Goal: Information Seeking & Learning: Learn about a topic

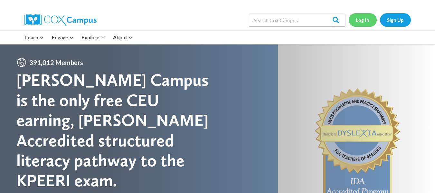
click at [356, 20] on link "Log In" at bounding box center [363, 19] width 28 height 13
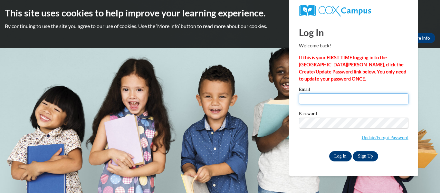
type input "lreimann@kusd.edu"
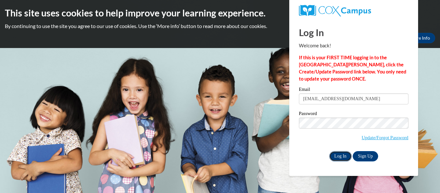
click at [343, 156] on input "Log In" at bounding box center [340, 156] width 23 height 10
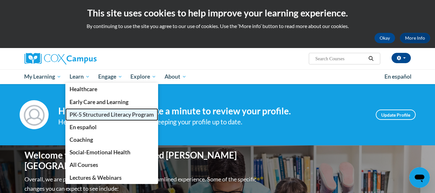
click at [84, 116] on span "PK-5 Structured Literacy Program" at bounding box center [112, 114] width 84 height 7
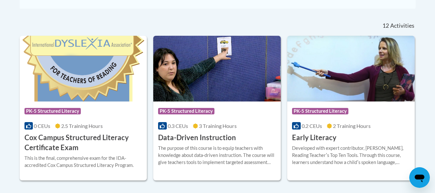
scroll to position [258, 0]
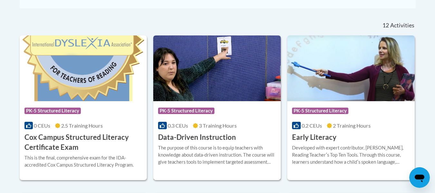
click at [197, 115] on span "PK-5 Structured Literacy" at bounding box center [187, 112] width 58 height 8
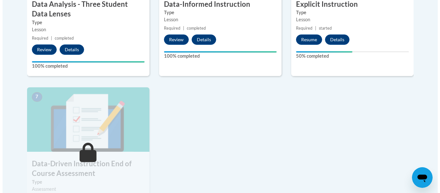
scroll to position [458, 0]
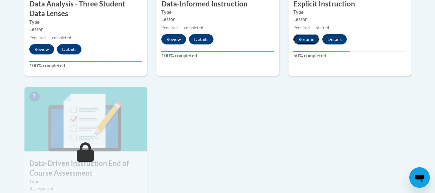
click at [300, 41] on button "Resume" at bounding box center [306, 39] width 26 height 10
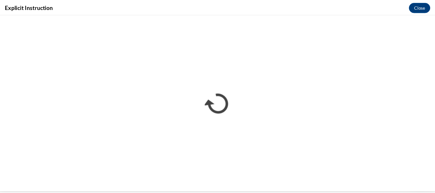
scroll to position [0, 0]
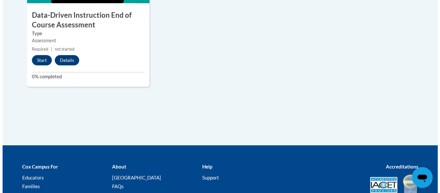
scroll to position [606, 0]
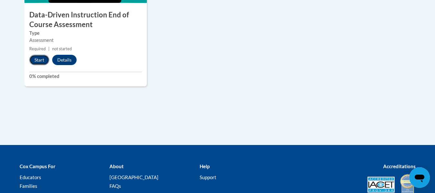
click at [37, 62] on button "Start" at bounding box center [39, 60] width 20 height 10
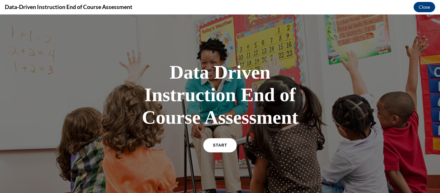
scroll to position [104, 0]
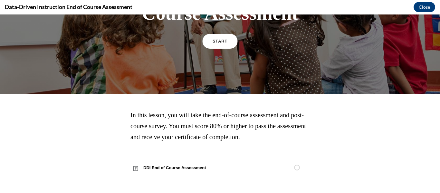
click at [214, 43] on span "START" at bounding box center [220, 41] width 15 height 5
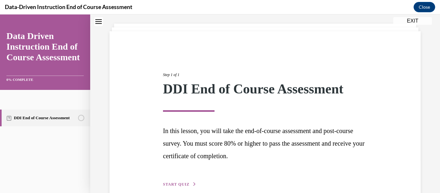
scroll to position [66, 0]
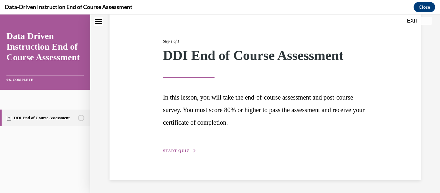
click at [185, 151] on span "START QUIZ" at bounding box center [176, 150] width 26 height 5
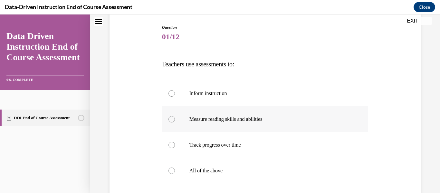
scroll to position [116, 0]
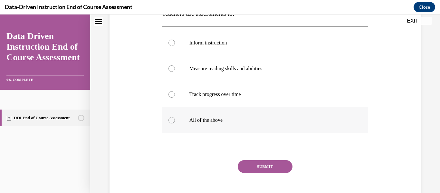
click at [170, 116] on label "All of the above" at bounding box center [265, 120] width 206 height 26
click at [170, 117] on input "All of the above" at bounding box center [171, 120] width 6 height 6
radio input "true"
click at [259, 164] on button "SUBMIT" at bounding box center [265, 166] width 55 height 13
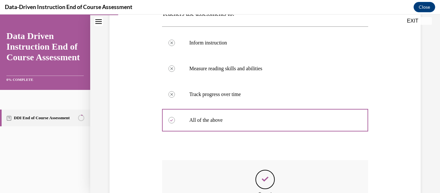
scroll to position [201, 0]
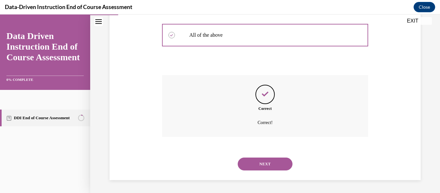
click at [267, 158] on button "NEXT" at bounding box center [265, 163] width 55 height 13
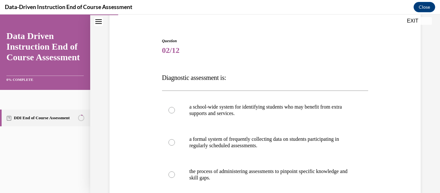
scroll to position [52, 0]
